Goal: Task Accomplishment & Management: Manage account settings

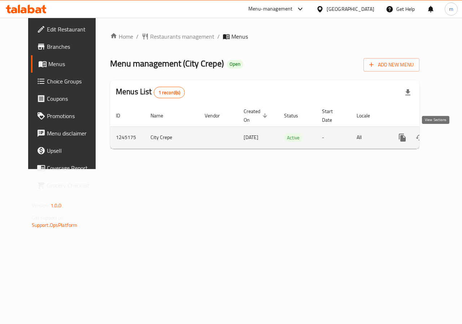
click at [446, 142] on link "enhanced table" at bounding box center [454, 137] width 17 height 17
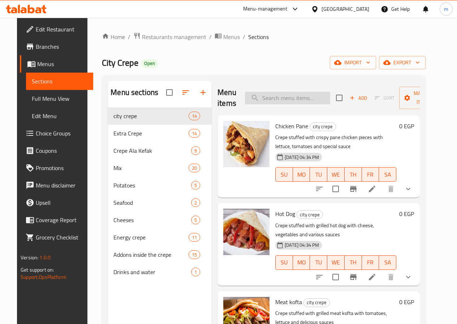
click at [252, 97] on input "search" at bounding box center [287, 98] width 85 height 13
paste input "Meat kofta"
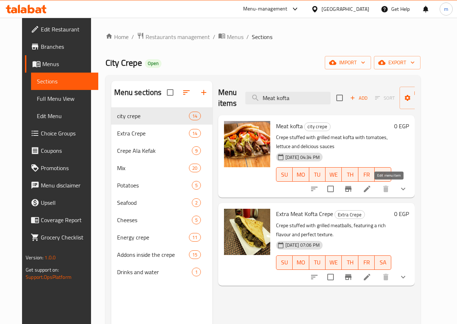
type input "Meat kofta"
click at [371, 190] on icon at bounding box center [366, 188] width 9 height 9
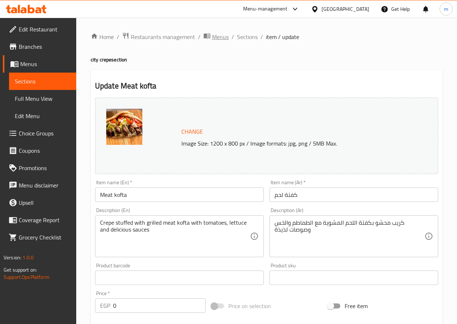
click at [215, 33] on span "Menus" at bounding box center [220, 36] width 17 height 9
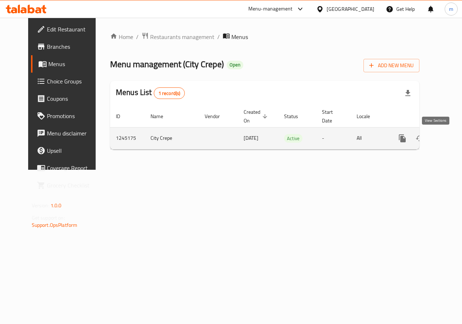
click at [450, 139] on icon "enhanced table" at bounding box center [454, 138] width 9 height 9
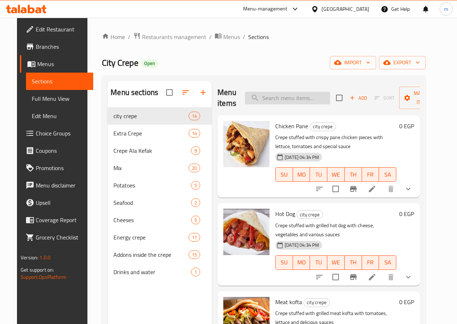
click at [286, 96] on input "search" at bounding box center [287, 98] width 85 height 13
paste input "Spicy Super Crunchy Crepe"
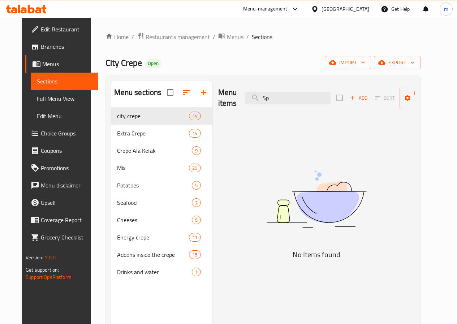
type input "S"
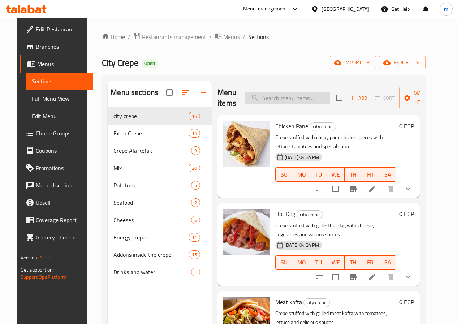
click at [255, 98] on input "search" at bounding box center [287, 98] width 85 height 13
paste input "Spicy Super Crunchy Crepe"
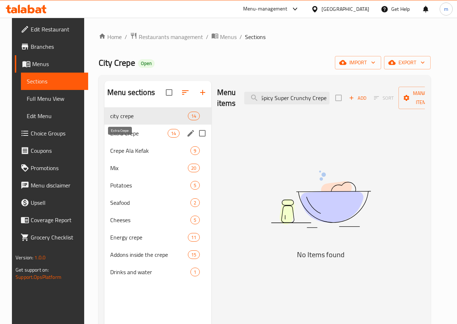
type input "Spicy Super Crunchy Crepe"
click at [120, 138] on span "Extra Crepe" at bounding box center [138, 133] width 57 height 9
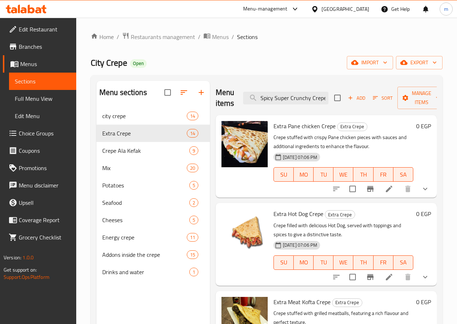
click at [40, 47] on span "Branches" at bounding box center [45, 46] width 52 height 9
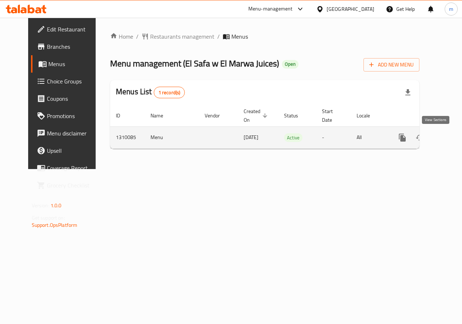
click at [450, 140] on icon "enhanced table" at bounding box center [454, 137] width 9 height 9
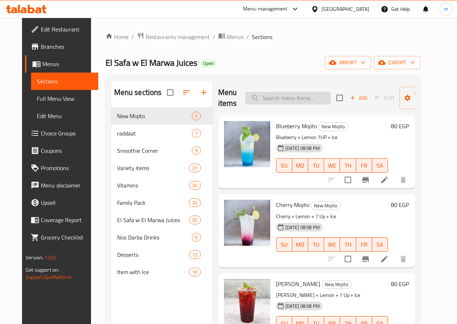
click at [274, 99] on input "search" at bounding box center [287, 98] width 85 height 13
paste input "Rada't Qerd"
type input "Rada't Qerd"
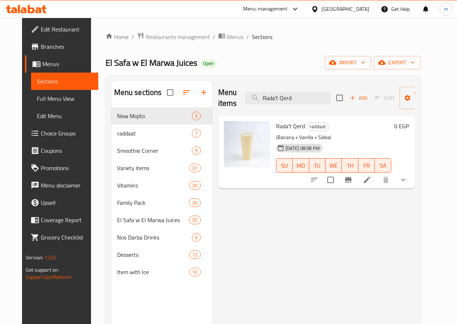
click at [377, 185] on li at bounding box center [367, 179] width 20 height 13
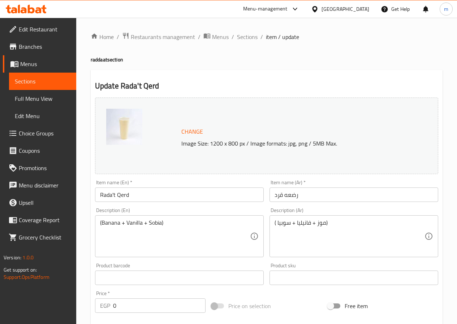
click at [223, 77] on div "Update Rada't Qerd Change Image Size: 1200 x 800 px / Image formats: jpg, png /…" at bounding box center [267, 293] width 352 height 447
click at [38, 76] on link "Sections" at bounding box center [42, 81] width 67 height 17
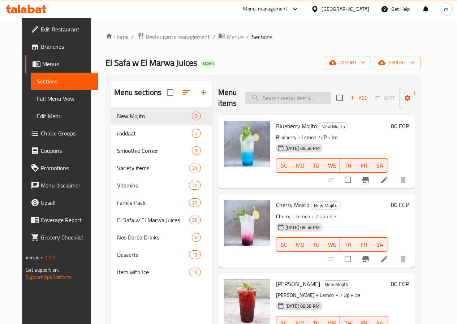
click at [278, 96] on input "search" at bounding box center [287, 98] width 85 height 13
paste input "Rada't Hoot"
type input "Rada't Hoot"
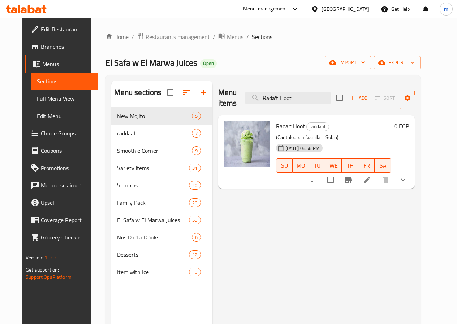
click at [377, 181] on li at bounding box center [367, 179] width 20 height 13
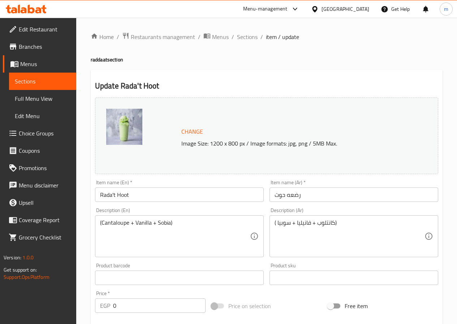
drag, startPoint x: 29, startPoint y: 76, endPoint x: 105, endPoint y: 73, distance: 76.2
click at [29, 77] on span "Sections" at bounding box center [43, 81] width 56 height 9
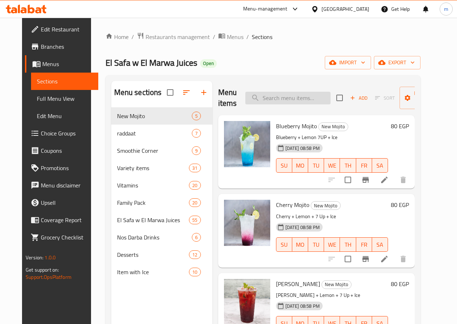
click at [277, 101] on input "search" at bounding box center [287, 98] width 85 height 13
paste input "Rada't Al ghazal"
type input "Rada't Al ghazal"
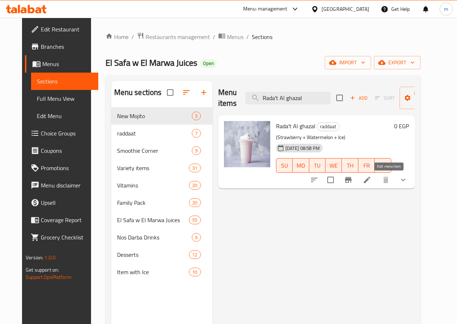
click at [371, 184] on icon at bounding box center [366, 179] width 9 height 9
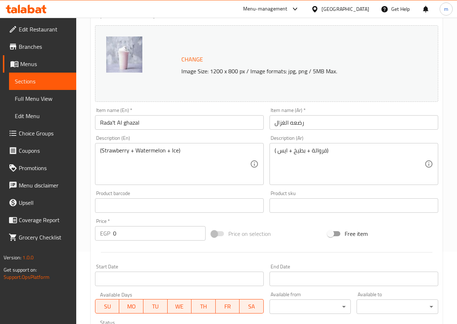
scroll to position [213, 0]
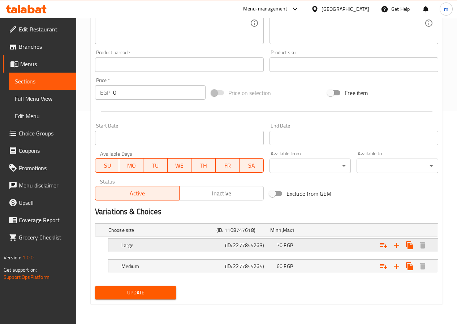
click at [272, 247] on h5 "(ID: 2277844263)" at bounding box center [249, 245] width 49 height 7
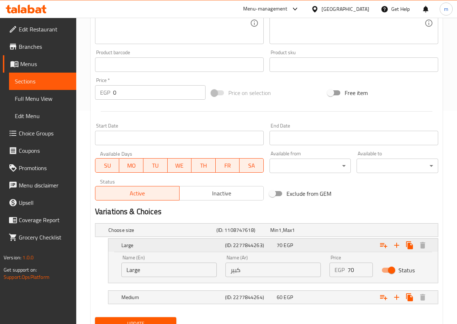
click at [272, 247] on h5 "(ID: 2277844263)" at bounding box center [249, 245] width 49 height 7
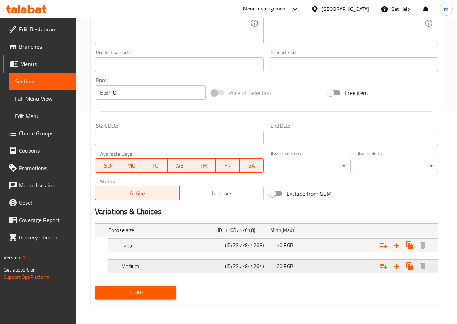
click at [290, 268] on span "EGP" at bounding box center [287, 265] width 9 height 9
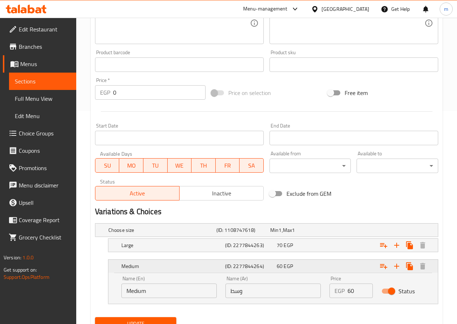
click at [290, 268] on span "EGP" at bounding box center [287, 265] width 9 height 9
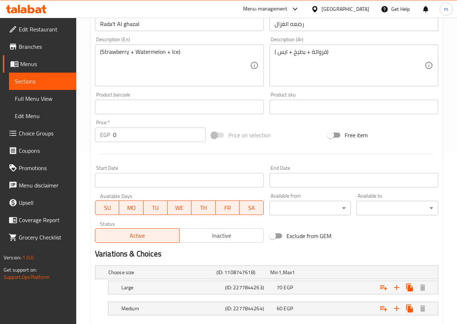
scroll to position [69, 0]
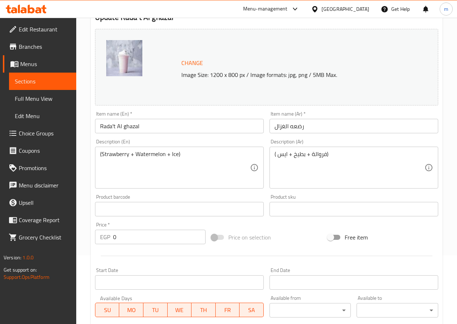
click at [60, 81] on span "Sections" at bounding box center [43, 81] width 56 height 9
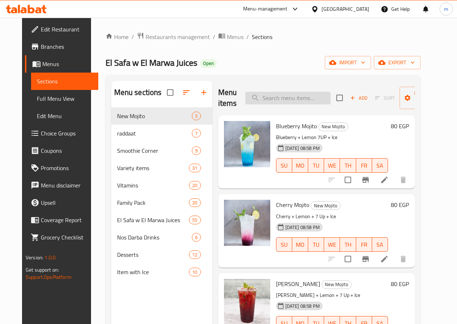
click at [282, 97] on input "search" at bounding box center [287, 98] width 85 height 13
paste input "Rada't laban el [PERSON_NAME]"
type input "Rada't laban el [PERSON_NAME]"
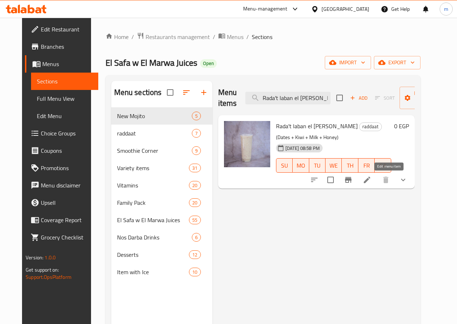
click at [371, 178] on icon at bounding box center [366, 179] width 9 height 9
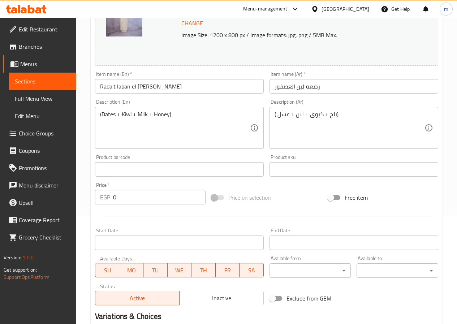
scroll to position [213, 0]
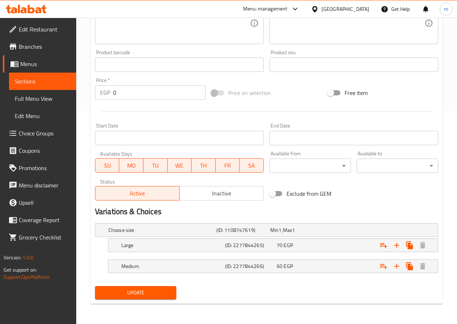
click at [63, 79] on span "Sections" at bounding box center [43, 81] width 56 height 9
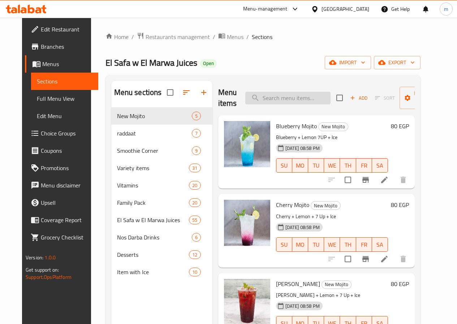
click at [291, 99] on input "search" at bounding box center [287, 98] width 85 height 13
paste input "Rada't Asad"
type input "Rada't Asad"
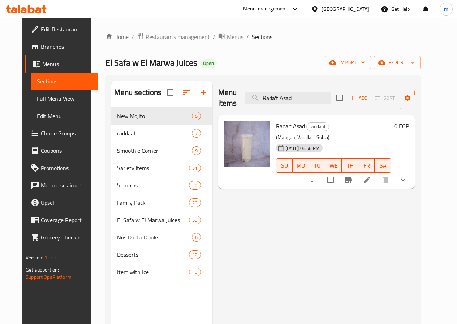
click at [370, 182] on icon at bounding box center [367, 180] width 6 height 6
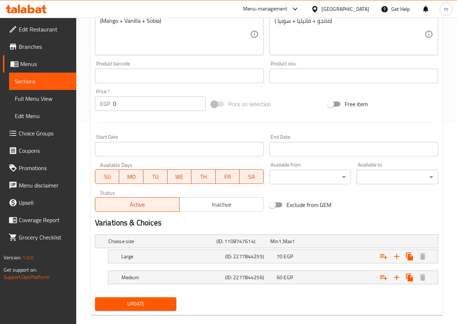
scroll to position [213, 0]
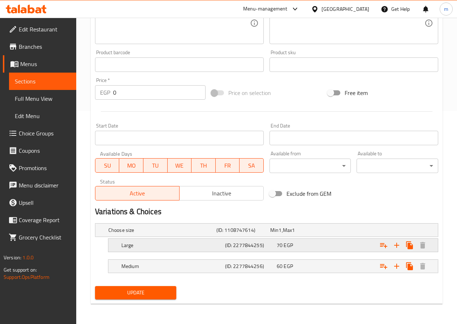
click at [284, 245] on span "EGP" at bounding box center [287, 244] width 9 height 9
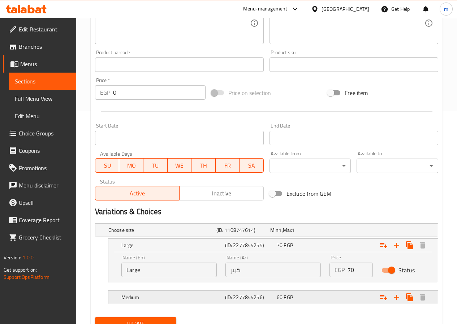
click at [274, 294] on div "(ID: 2277844256)" at bounding box center [249, 297] width 52 height 10
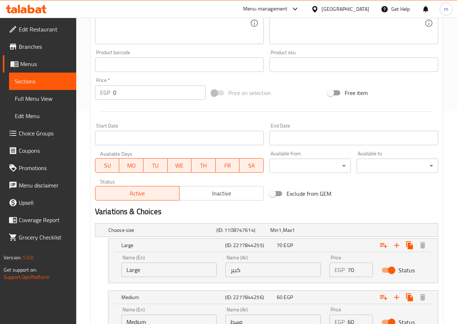
click at [58, 83] on span "Sections" at bounding box center [43, 81] width 56 height 9
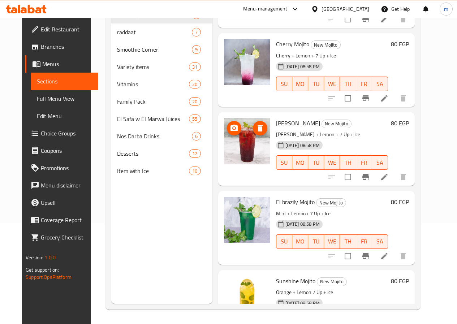
scroll to position [72, 0]
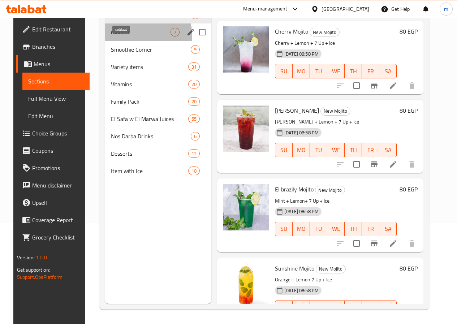
click at [127, 36] on span "raddaat" at bounding box center [141, 32] width 60 height 9
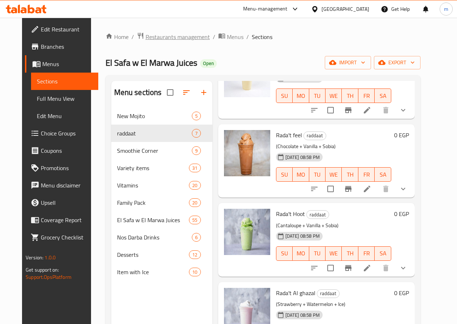
click at [145, 38] on span "Restaurants management" at bounding box center [177, 36] width 64 height 9
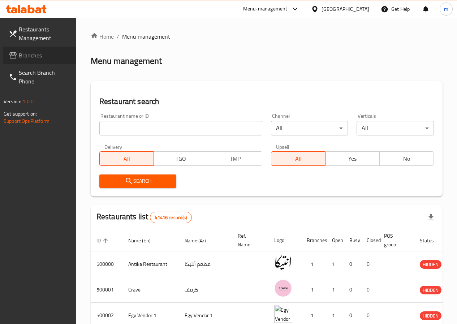
click at [35, 57] on span "Branches" at bounding box center [45, 55] width 52 height 9
